Goal: Find specific page/section: Find specific page/section

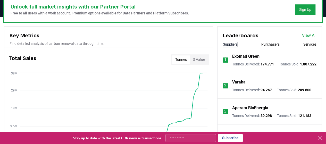
scroll to position [155, 0]
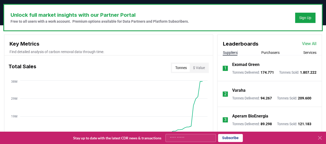
click at [308, 42] on link "View All" at bounding box center [309, 44] width 14 height 6
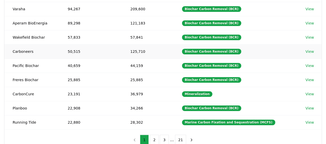
scroll to position [129, 0]
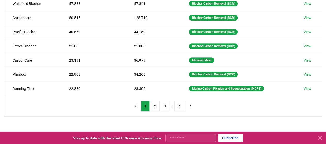
click at [323, 140] on icon at bounding box center [320, 138] width 6 height 6
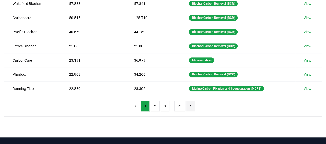
click at [190, 104] on icon "next page" at bounding box center [190, 106] width 5 height 5
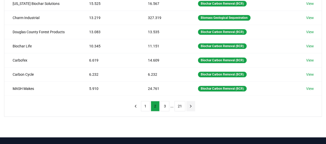
click at [190, 105] on icon "next page" at bounding box center [190, 106] width 1 height 2
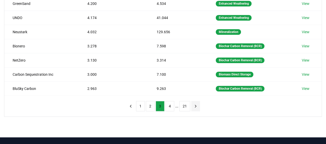
click at [191, 103] on button "next page" at bounding box center [195, 106] width 9 height 10
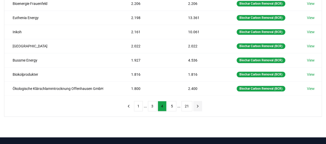
click at [190, 103] on button "21" at bounding box center [186, 106] width 11 height 10
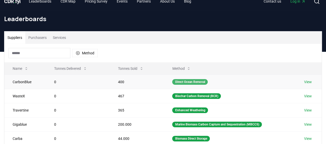
scroll to position [0, 0]
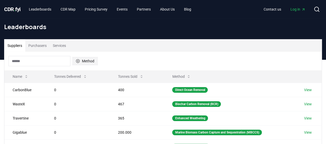
click at [78, 61] on icon "button" at bounding box center [78, 61] width 4 height 4
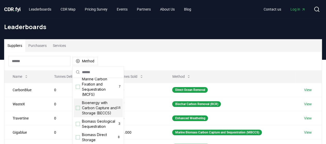
scroll to position [52, 0]
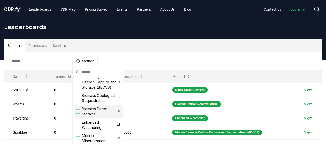
click at [79, 114] on div "Suggestions" at bounding box center [78, 112] width 4 height 4
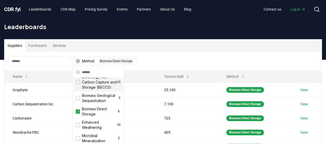
click at [154, 51] on div "Suppliers Purchasers Services" at bounding box center [162, 45] width 317 height 12
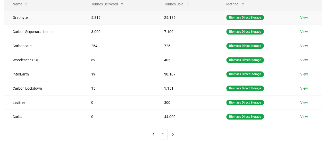
scroll to position [77, 0]
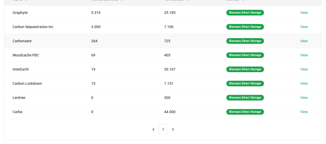
click at [12, 40] on td "Carbonsate" at bounding box center [43, 41] width 78 height 14
drag, startPoint x: 12, startPoint y: 68, endPoint x: 33, endPoint y: 68, distance: 20.9
click at [33, 68] on td "InterEarth" at bounding box center [43, 69] width 78 height 14
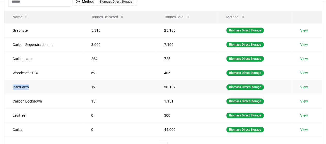
scroll to position [52, 0]
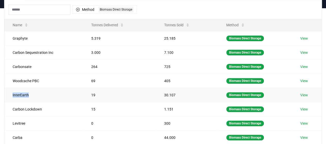
copy td "InterEarth"
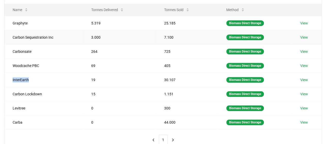
scroll to position [77, 0]
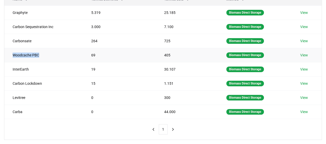
drag, startPoint x: 40, startPoint y: 55, endPoint x: 12, endPoint y: 55, distance: 28.4
click at [12, 55] on td "Woodcache PBC" at bounding box center [43, 55] width 78 height 14
copy td "Woodcache PBC"
